Goal: Transaction & Acquisition: Purchase product/service

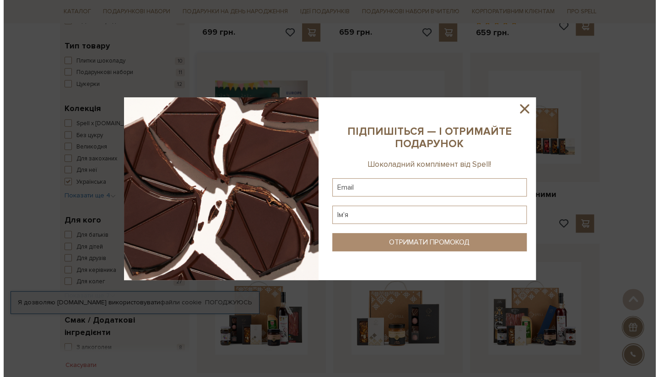
scroll to position [320, 0]
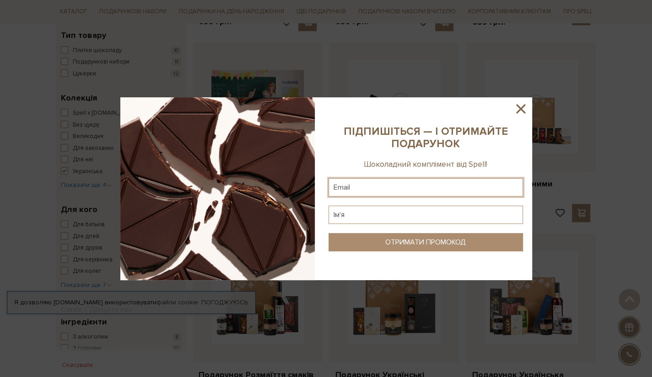
click at [411, 187] on input "text" at bounding box center [425, 187] width 194 height 18
type input "patronnsasha@gmail.com"
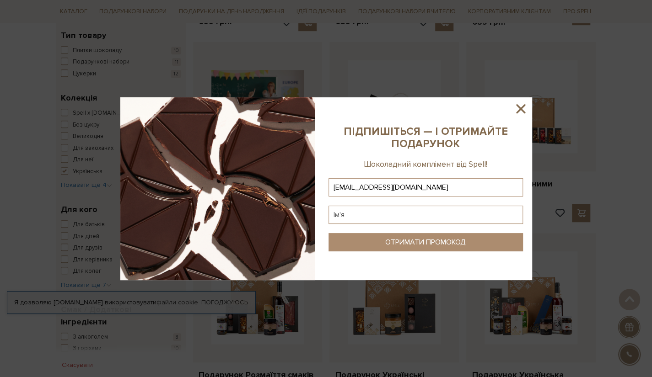
type input "patronnsasha@gmail.com"
click at [390, 219] on input "text" at bounding box center [425, 215] width 194 height 18
type input "Олександр"
click at [462, 239] on div "ОТРИМАТИ ПРОМОКОД" at bounding box center [425, 242] width 81 height 9
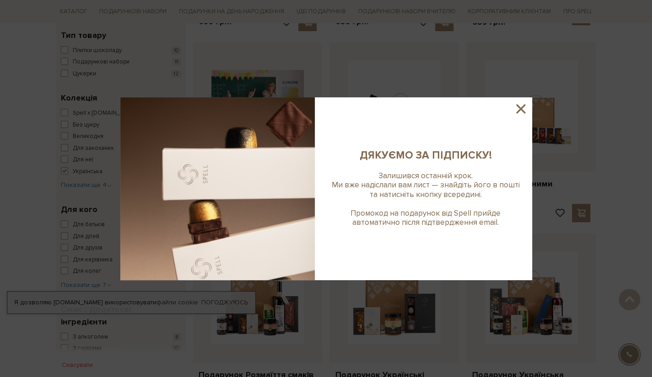
click at [519, 106] on icon at bounding box center [521, 109] width 16 height 16
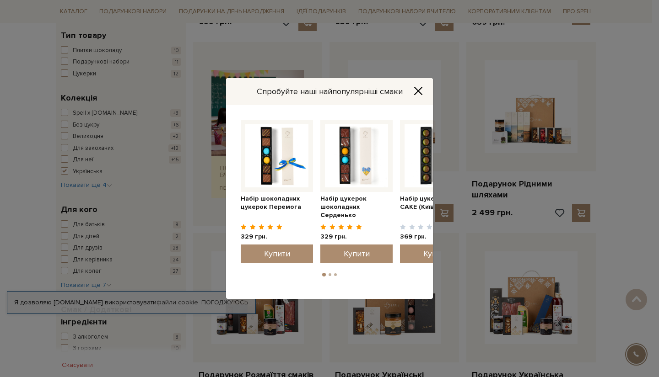
click at [416, 91] on icon "Close" at bounding box center [418, 90] width 9 height 9
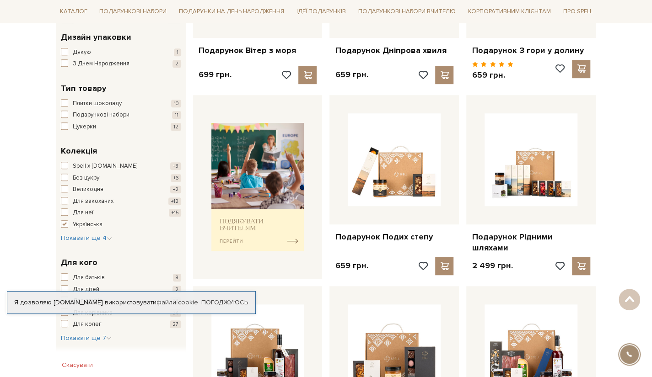
scroll to position [92, 0]
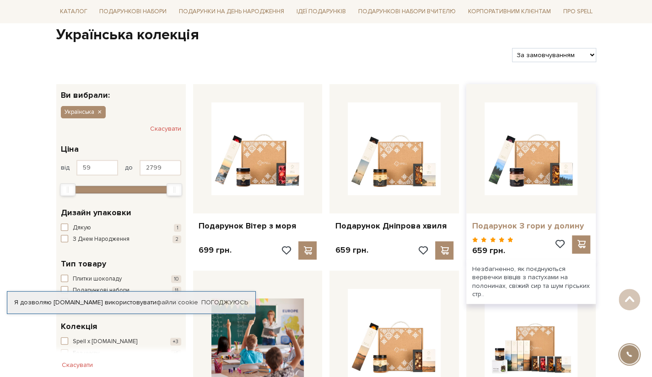
click at [522, 221] on link "Подарунок З гори у долину" at bounding box center [531, 226] width 118 height 11
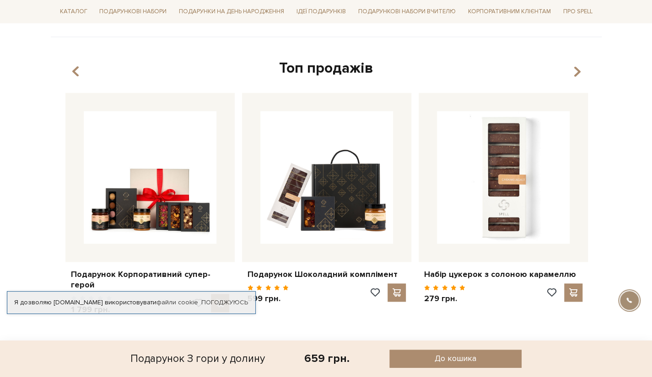
scroll to position [595, 0]
